Goal: Transaction & Acquisition: Purchase product/service

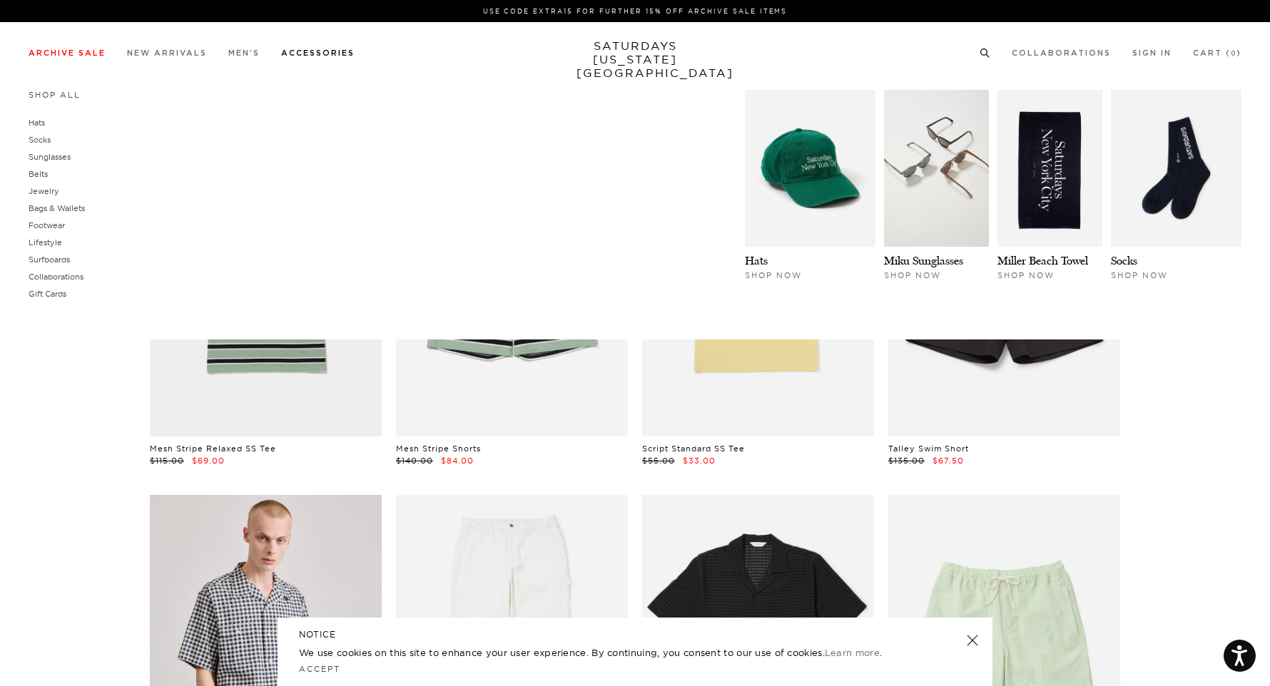
click at [317, 56] on link "Accessories" at bounding box center [317, 53] width 73 height 8
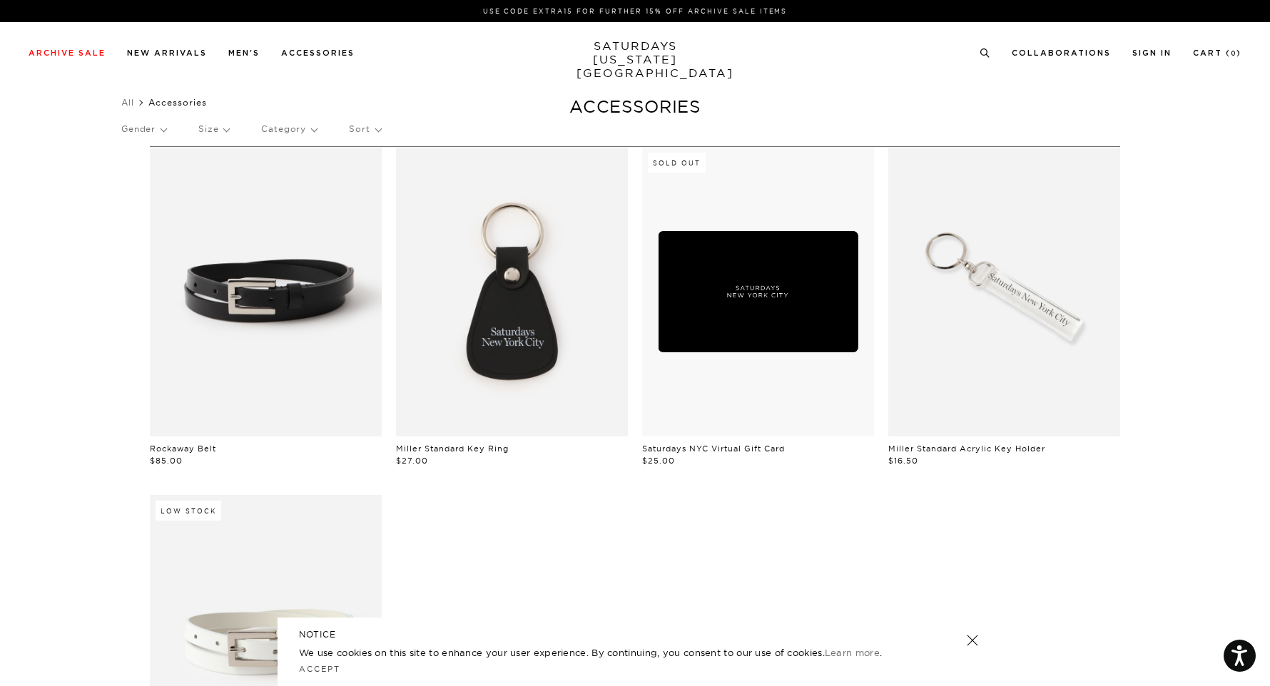
click at [317, 56] on link "Accessories" at bounding box center [317, 53] width 73 height 8
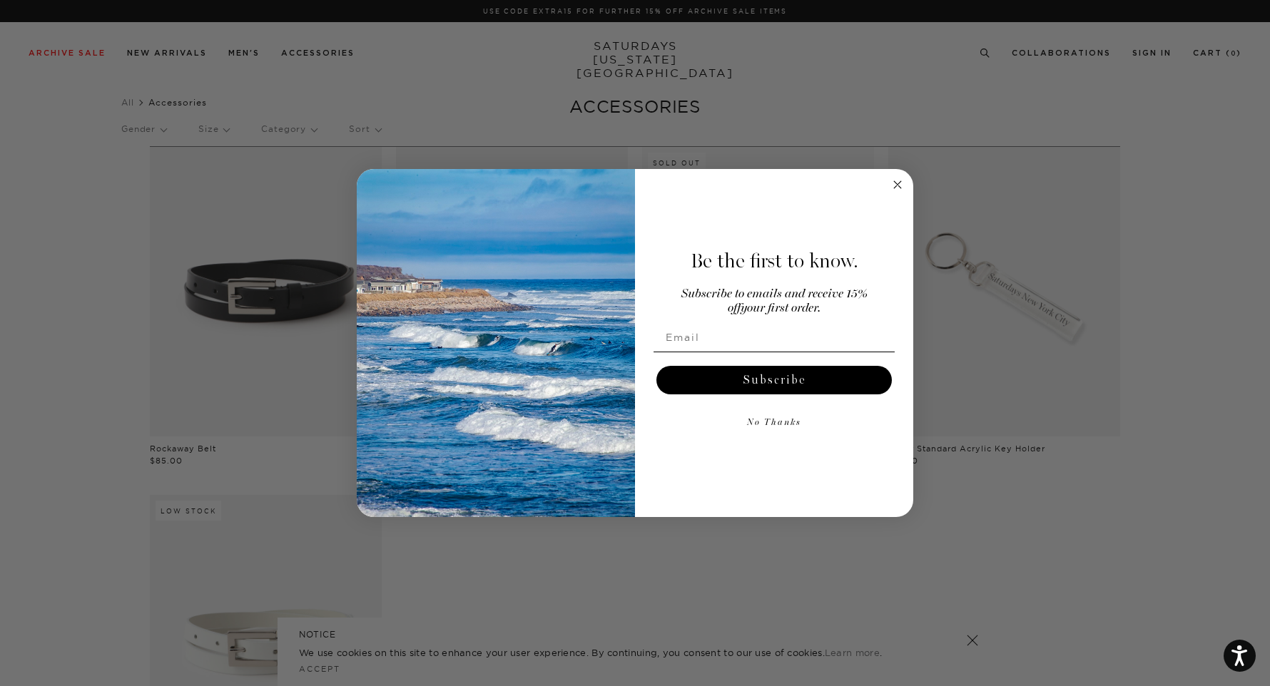
click at [896, 186] on icon "Close dialog" at bounding box center [897, 184] width 7 height 7
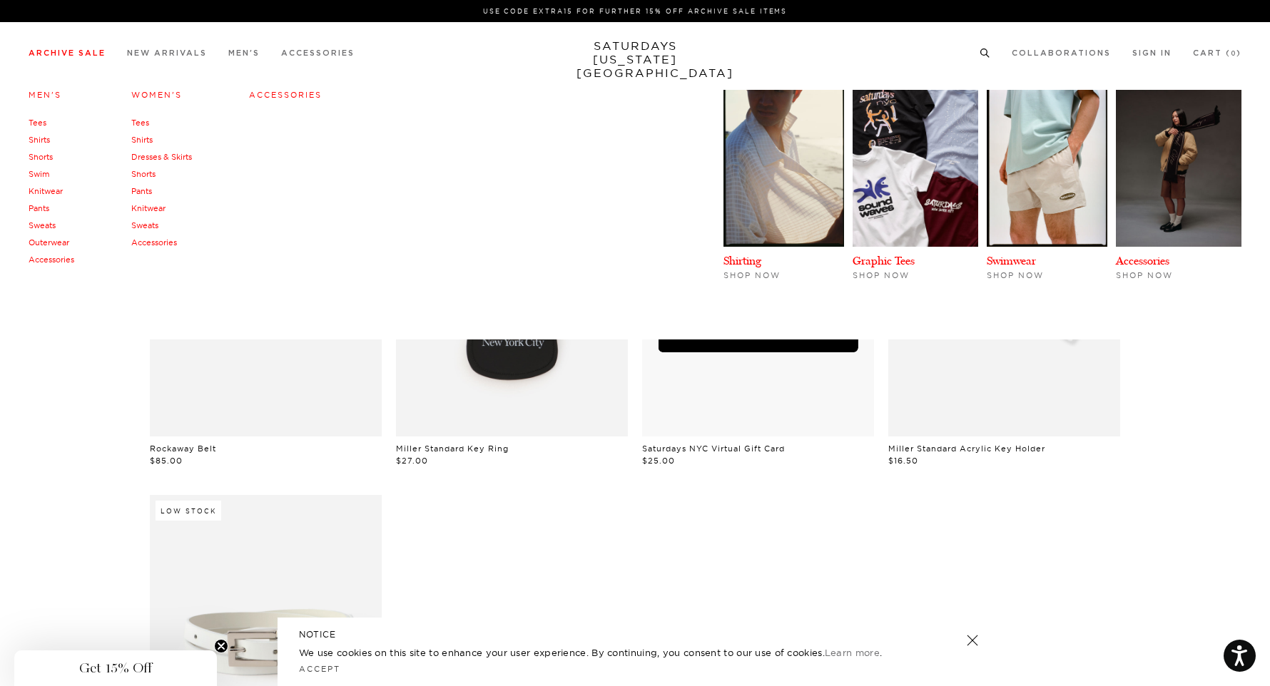
click at [72, 49] on link "Archive Sale" at bounding box center [67, 53] width 77 height 8
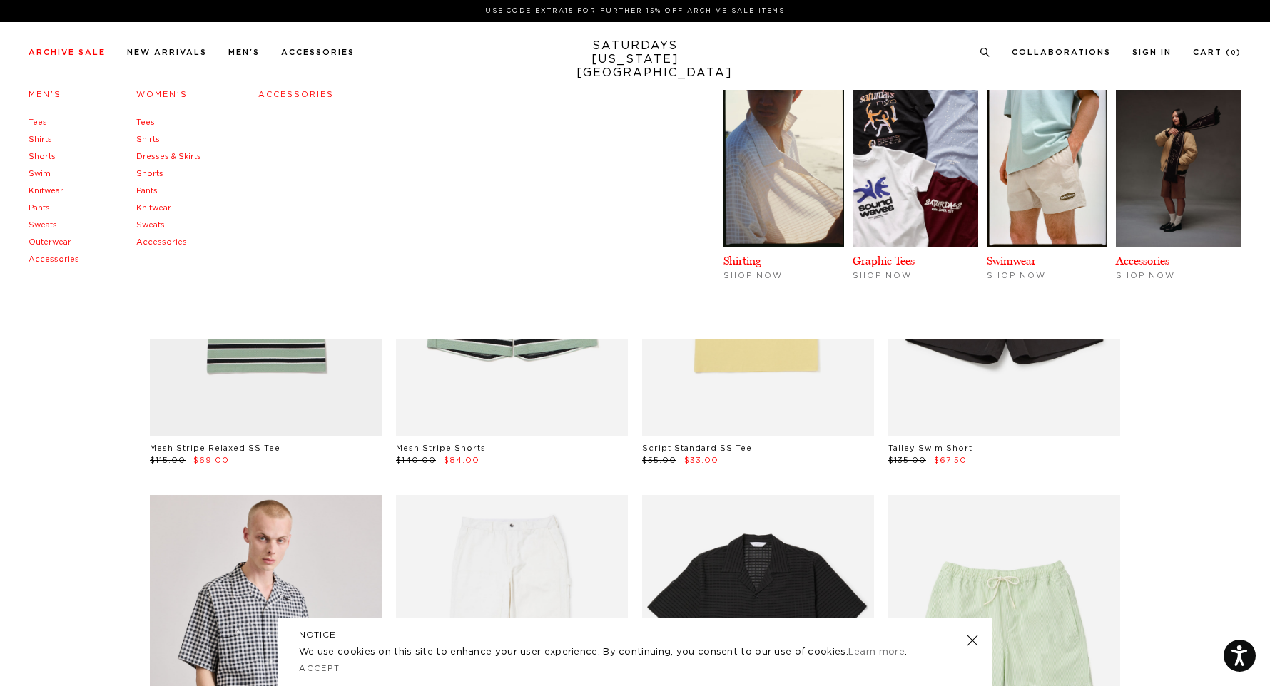
click at [37, 119] on link "Tees" at bounding box center [38, 122] width 19 height 8
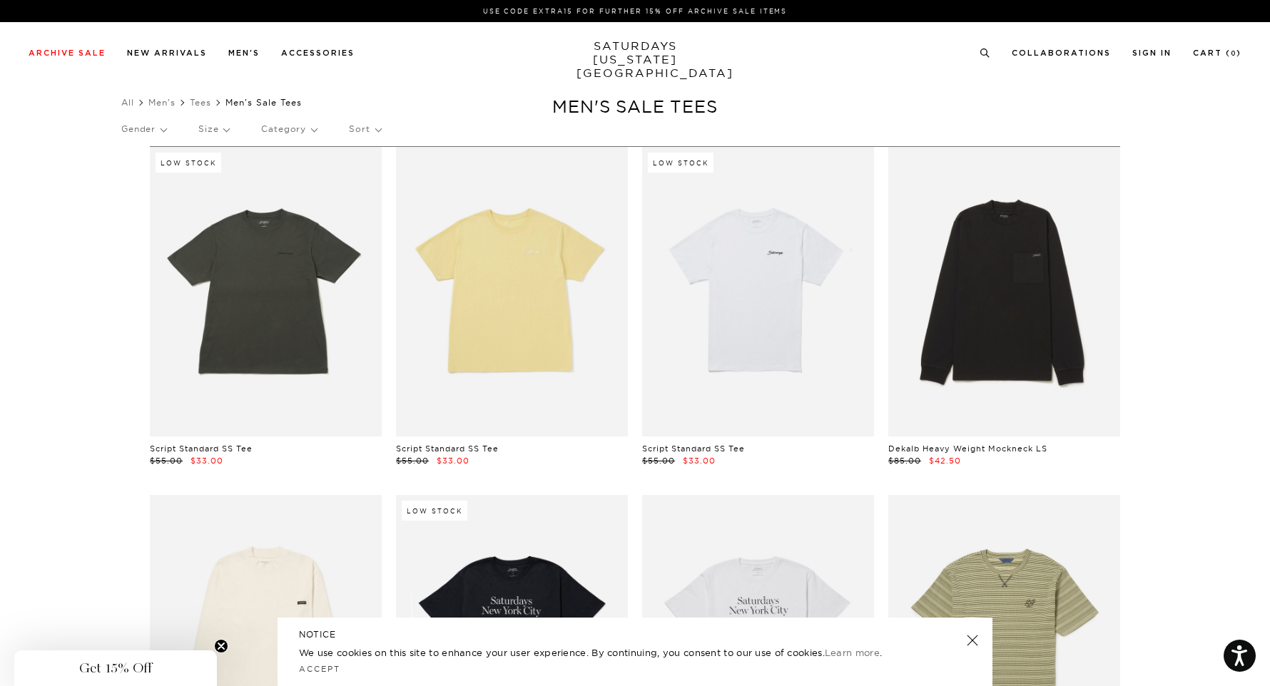
click at [37, 119] on div "All Men's Tees Men's Sale Tees Clear All Filters (0) Gender Size Category Sort" at bounding box center [635, 119] width 1270 height 53
click at [168, 49] on link "New Arrivals" at bounding box center [167, 53] width 80 height 8
